Goal: Use online tool/utility: Utilize a website feature to perform a specific function

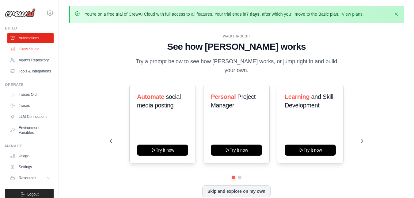
click at [33, 50] on link "Crew Studio" at bounding box center [31, 49] width 46 height 10
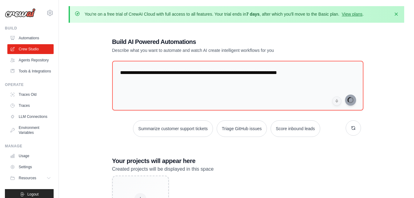
type textarea "**********"
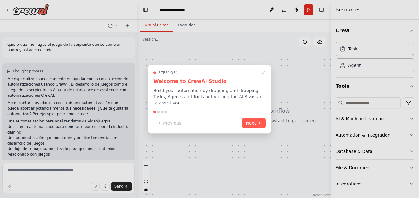
scroll to position [21, 0]
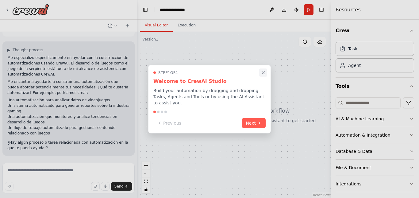
click at [261, 75] on icon "Close walkthrough" at bounding box center [263, 73] width 6 height 6
